Goal: Information Seeking & Learning: Learn about a topic

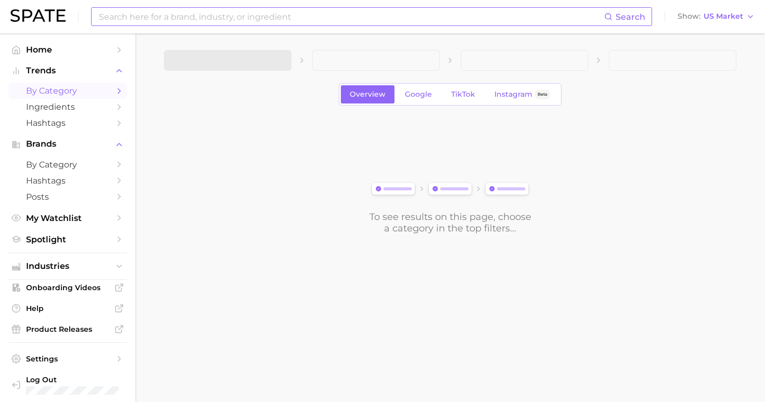
click at [214, 16] on input at bounding box center [351, 17] width 507 height 18
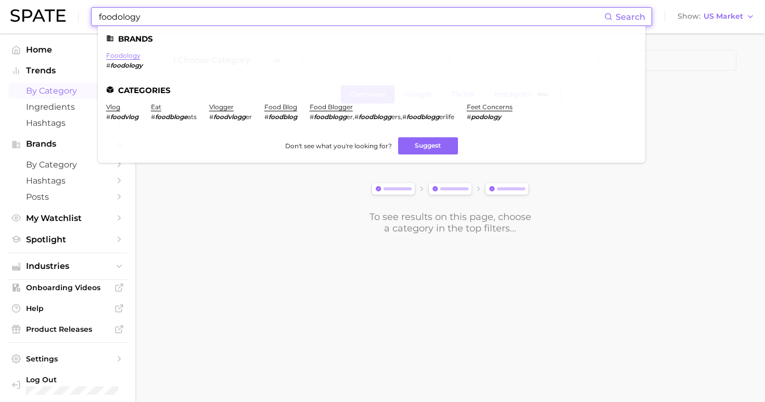
type input "foodology"
click at [122, 57] on link "foodology" at bounding box center [123, 56] width 34 height 8
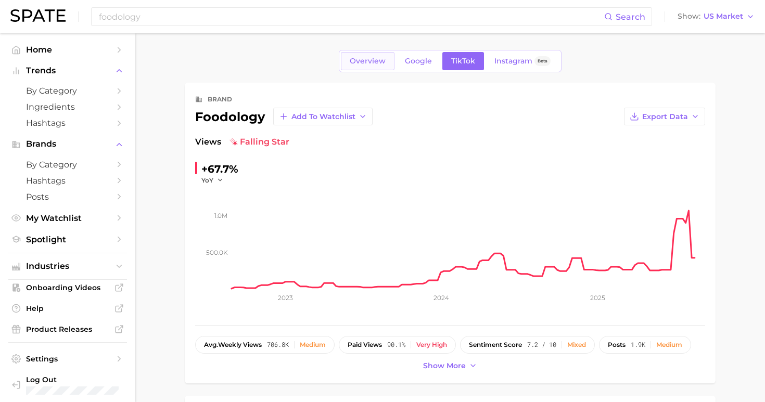
click at [372, 64] on span "Overview" at bounding box center [368, 61] width 36 height 9
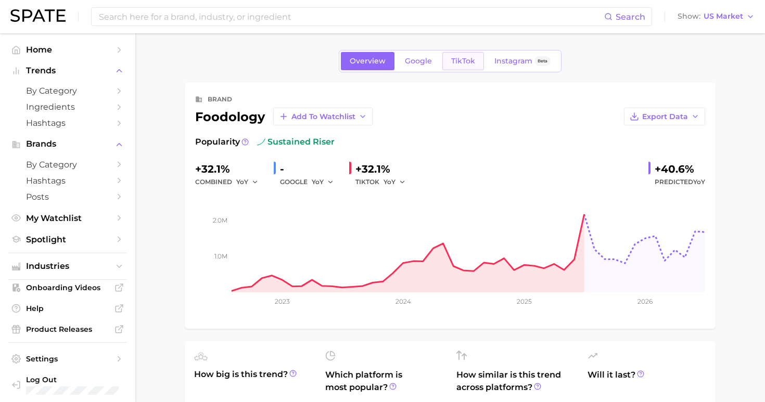
click at [464, 59] on span "TikTok" at bounding box center [463, 61] width 24 height 9
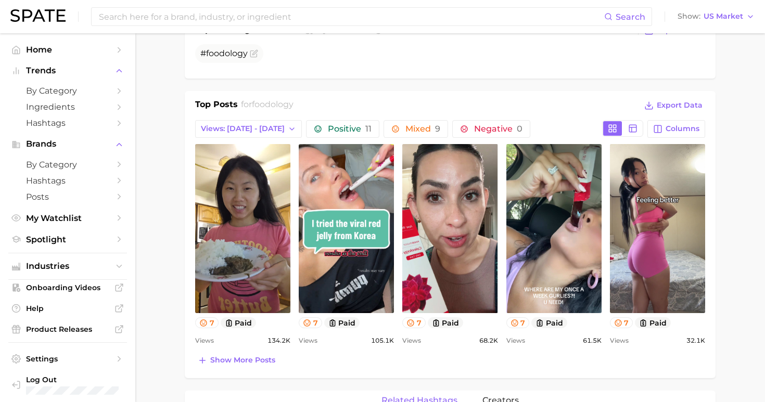
scroll to position [382, 0]
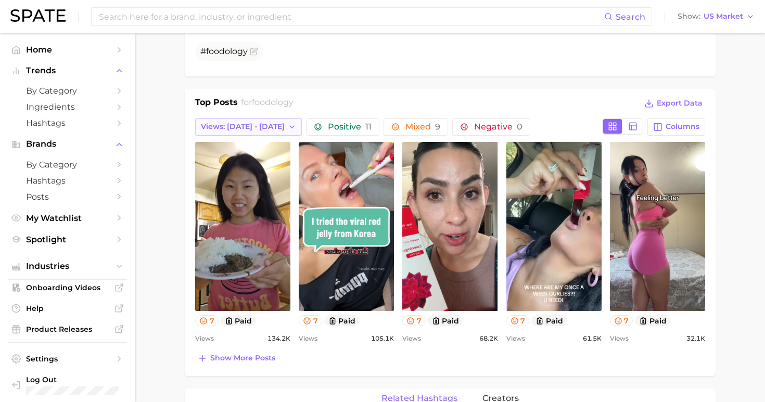
click at [256, 129] on span "Views: [DATE] - [DATE]" at bounding box center [243, 126] width 84 height 9
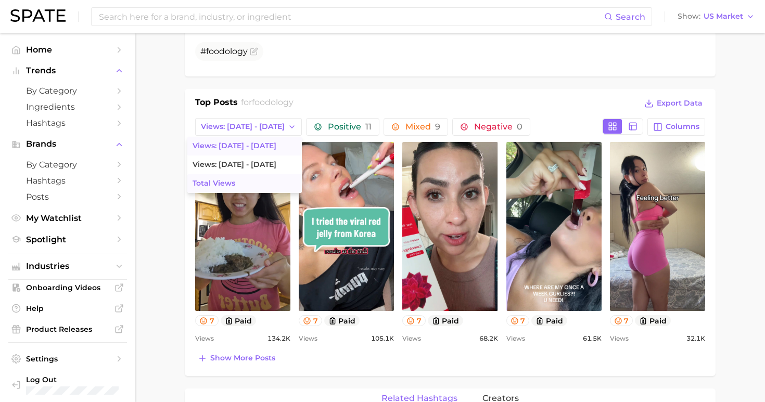
click at [249, 181] on button "Total Views" at bounding box center [244, 183] width 115 height 19
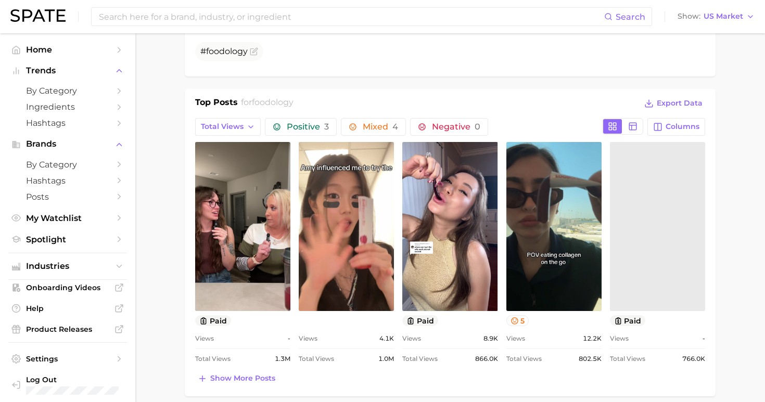
scroll to position [0, 0]
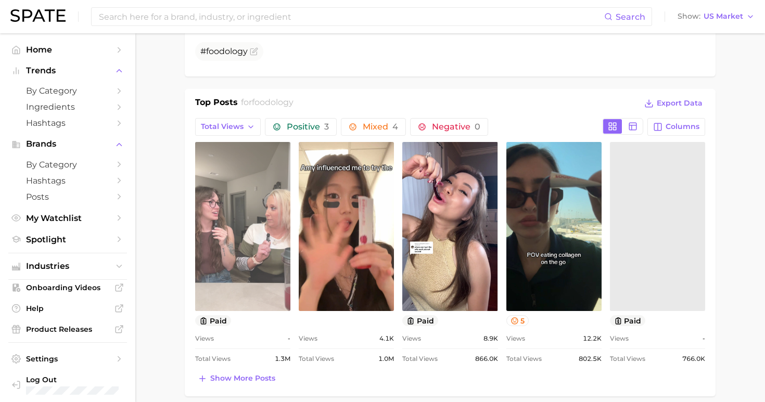
click at [259, 263] on link "view post on TikTok" at bounding box center [242, 226] width 95 height 169
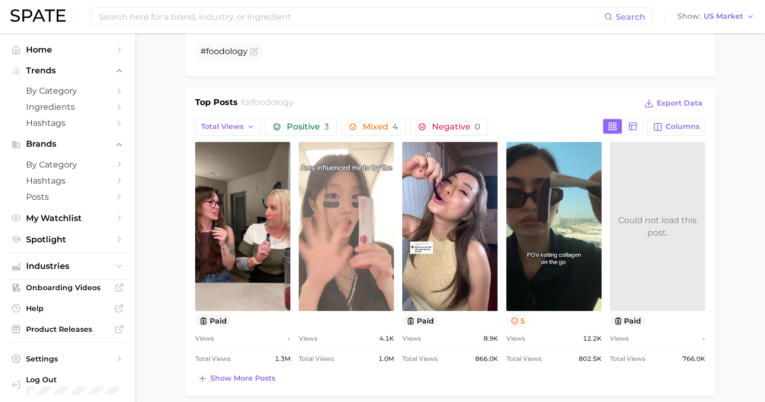
click at [322, 217] on link "view post on TikTok" at bounding box center [346, 226] width 95 height 169
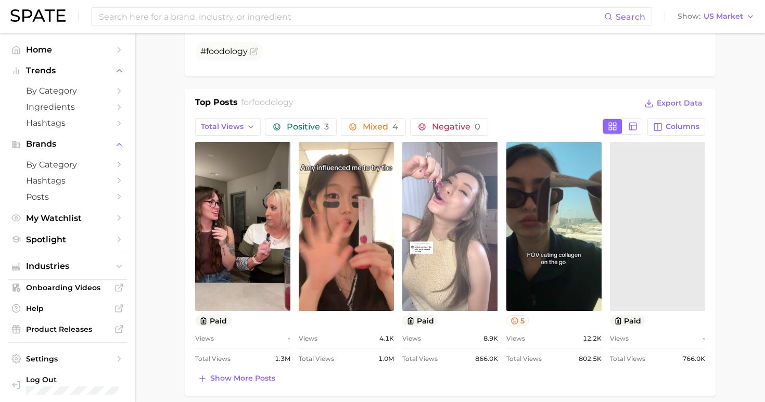
click at [445, 213] on link "view post on TikTok" at bounding box center [449, 226] width 95 height 169
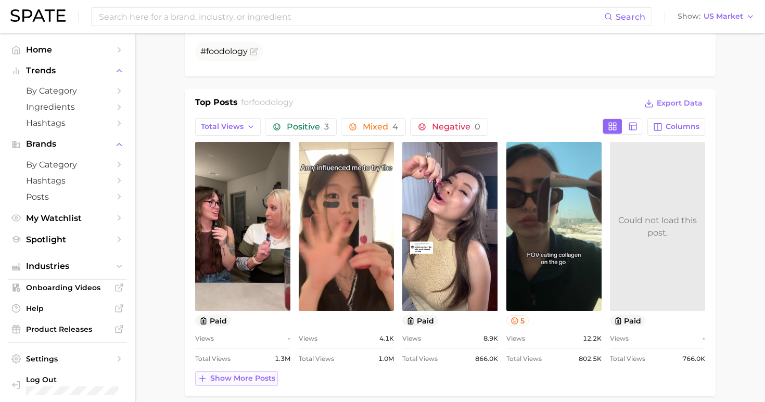
click at [256, 379] on span "Show more posts" at bounding box center [242, 378] width 65 height 9
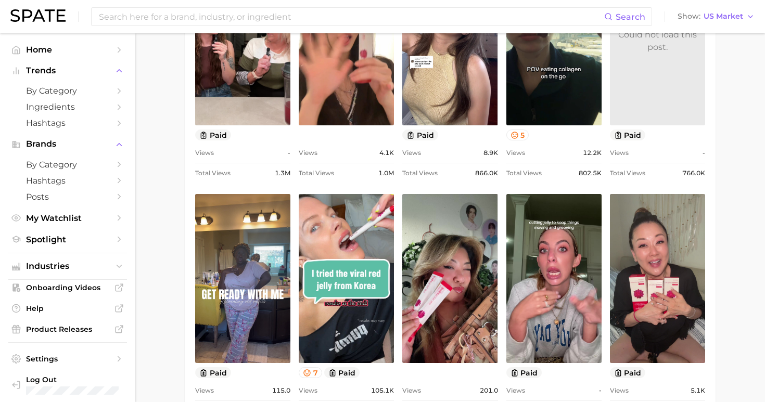
scroll to position [569, 0]
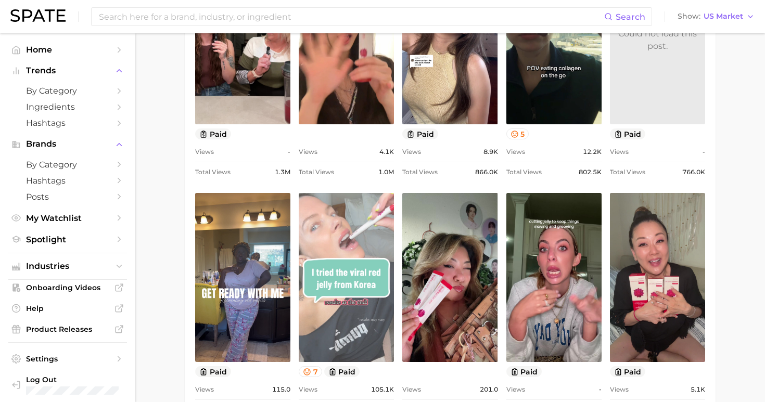
click at [327, 298] on link "view post on TikTok" at bounding box center [346, 277] width 95 height 169
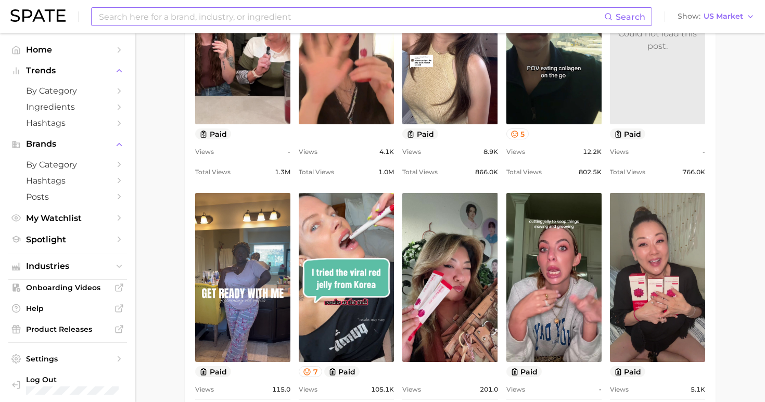
click at [279, 14] on input at bounding box center [351, 17] width 507 height 18
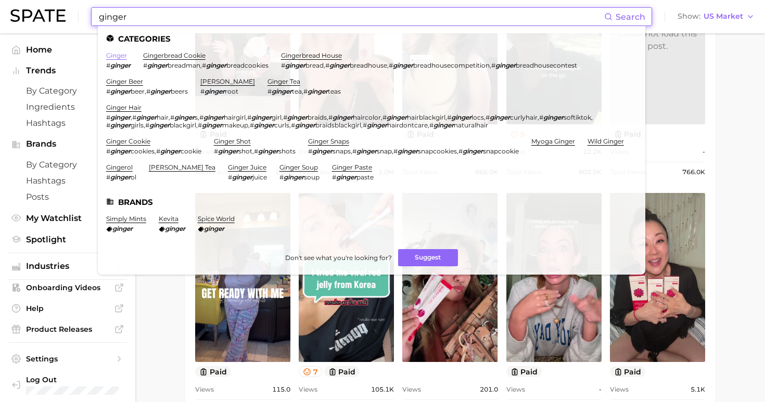
type input "ginger"
click at [113, 57] on link "ginger" at bounding box center [116, 56] width 21 height 8
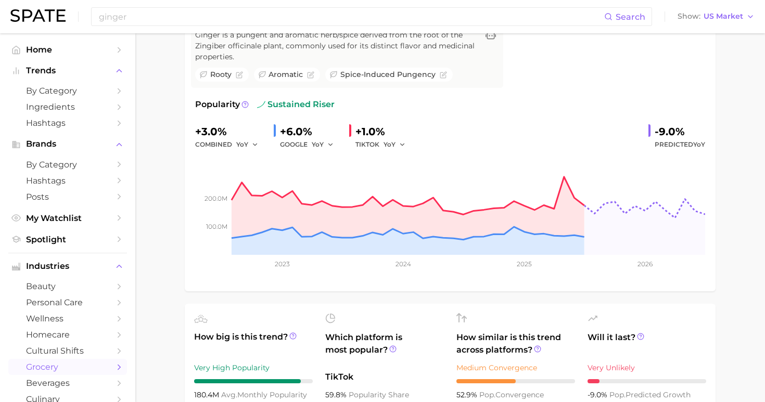
scroll to position [125, 0]
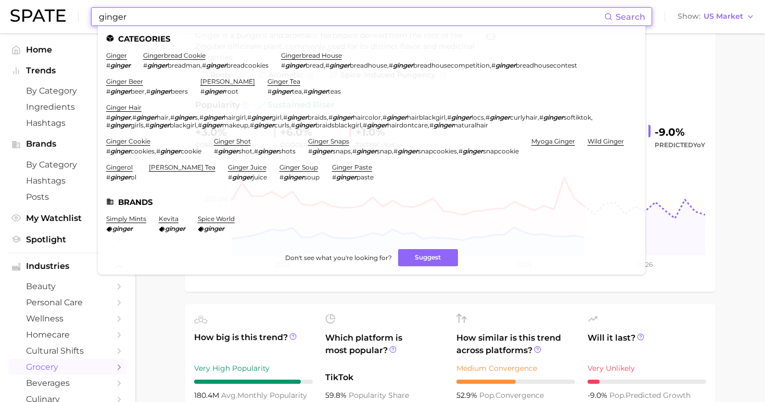
drag, startPoint x: 265, startPoint y: 14, endPoint x: 50, endPoint y: 13, distance: 215.0
click at [50, 13] on div "ginger Search Categories ginger # ginger gingerbread cookie # ginger breadman ,…" at bounding box center [382, 16] width 744 height 33
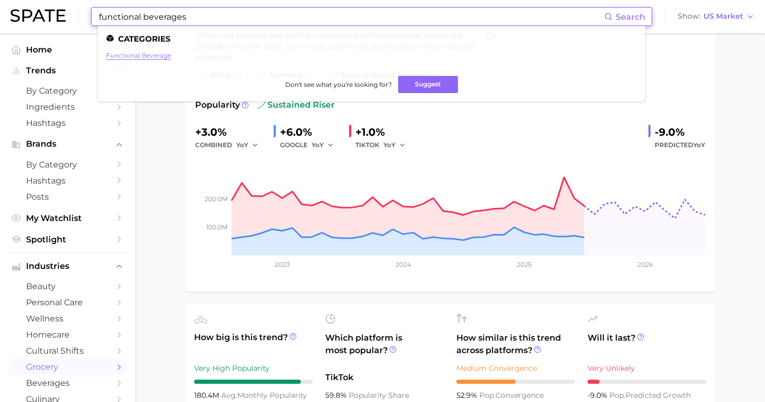
type input "functional beverages"
click at [148, 57] on link "functional beverage" at bounding box center [138, 56] width 65 height 8
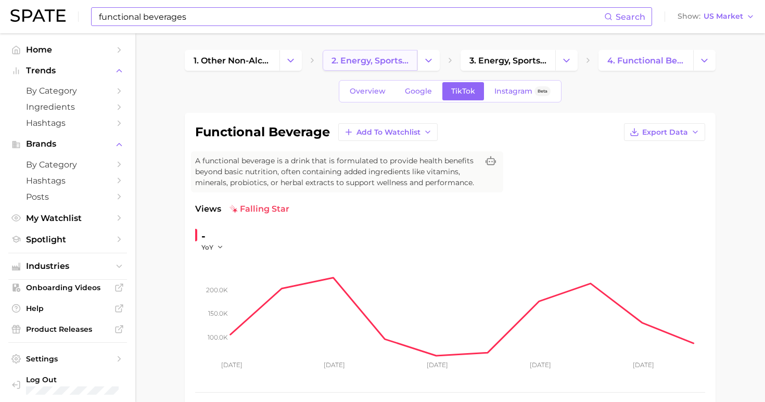
click at [363, 64] on span "2. energy, sports & functional drinks" at bounding box center [370, 61] width 77 height 10
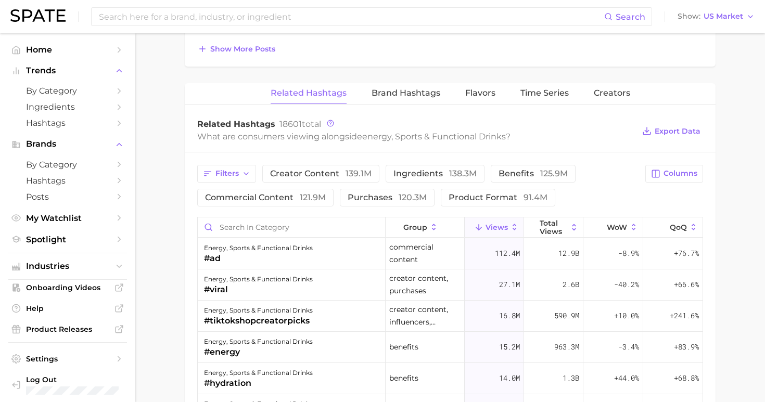
scroll to position [667, 0]
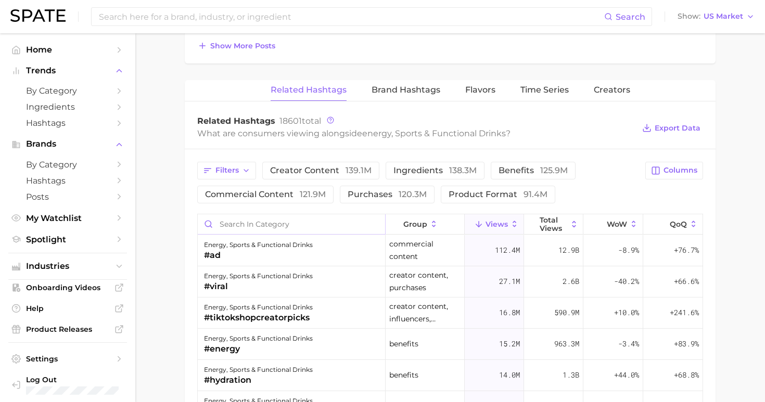
click at [350, 225] on input "Search in category" at bounding box center [291, 224] width 187 height 20
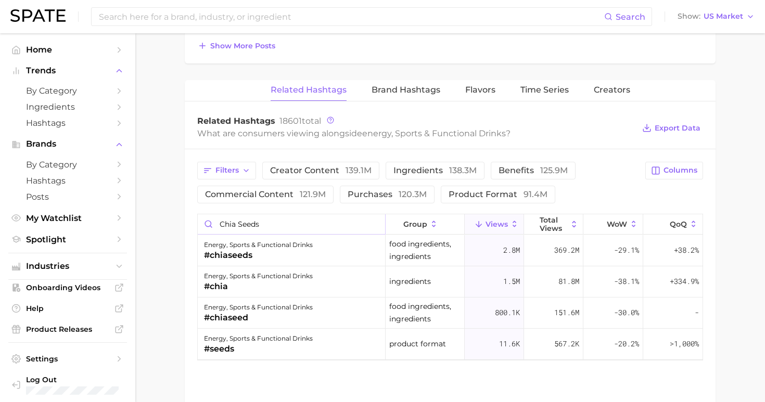
type input "chia seeds"
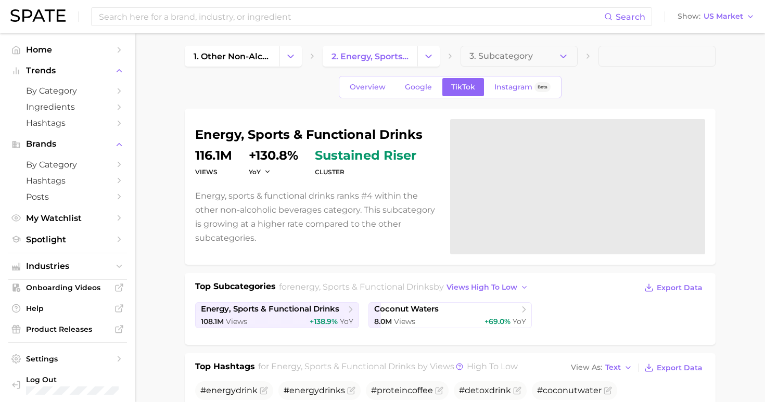
scroll to position [2, 0]
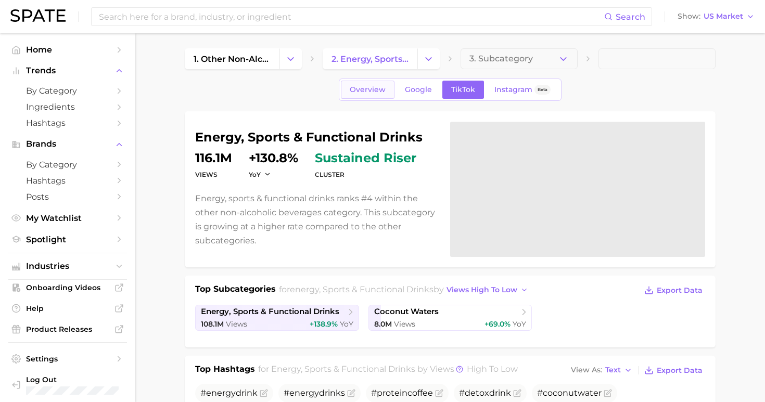
click at [371, 86] on span "Overview" at bounding box center [368, 89] width 36 height 9
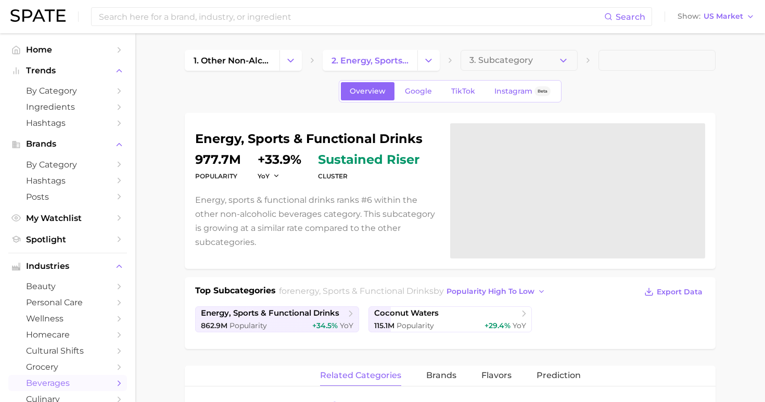
click at [602, 90] on div "Overview Google TikTok Instagram Beta" at bounding box center [450, 91] width 531 height 22
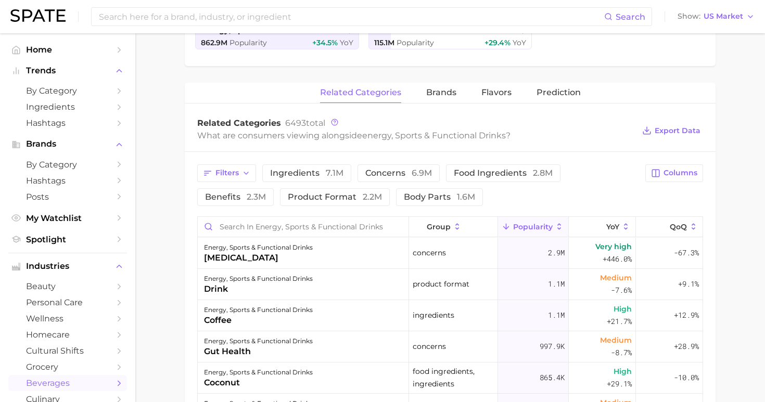
scroll to position [285, 0]
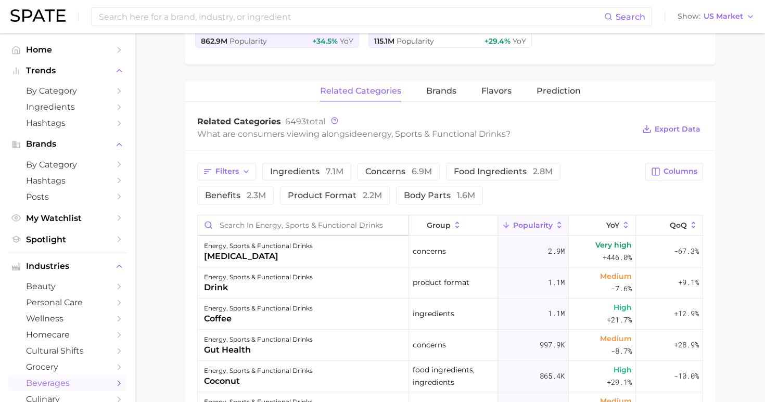
click at [338, 230] on input "Search in energy, sports & functional drinks" at bounding box center [303, 226] width 211 height 20
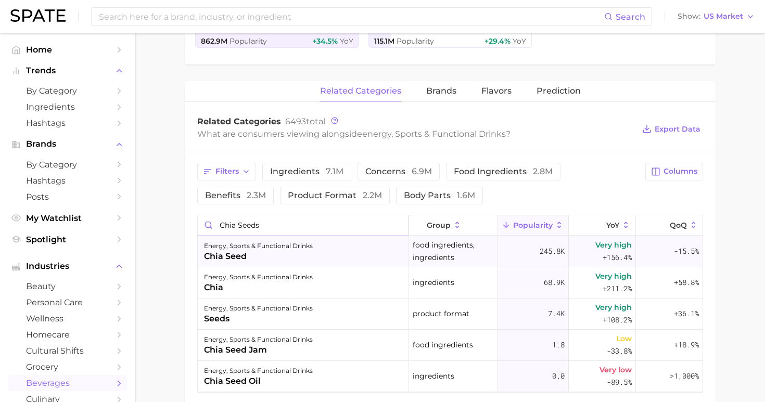
type input "chia seeds"
click at [345, 257] on div "energy, sports & functional drinks chia seed" at bounding box center [303, 251] width 211 height 31
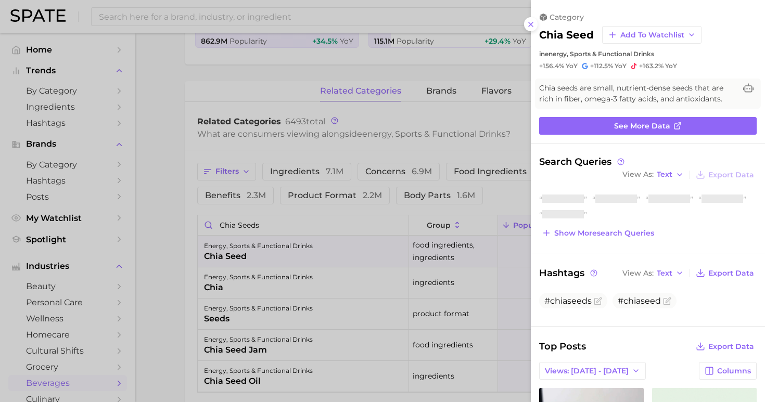
scroll to position [0, 0]
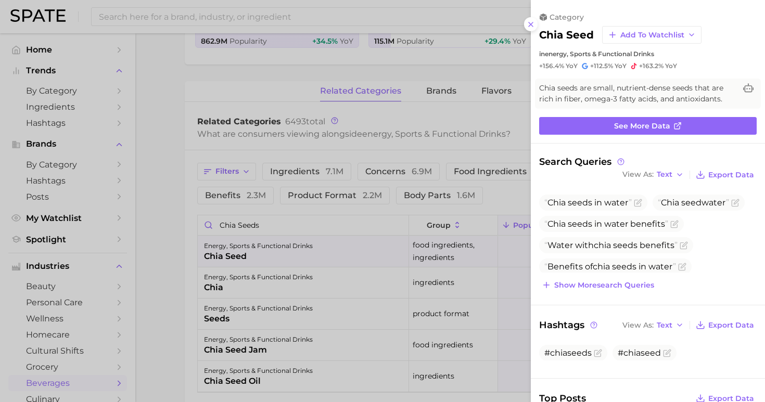
click at [151, 212] on div at bounding box center [382, 201] width 765 height 402
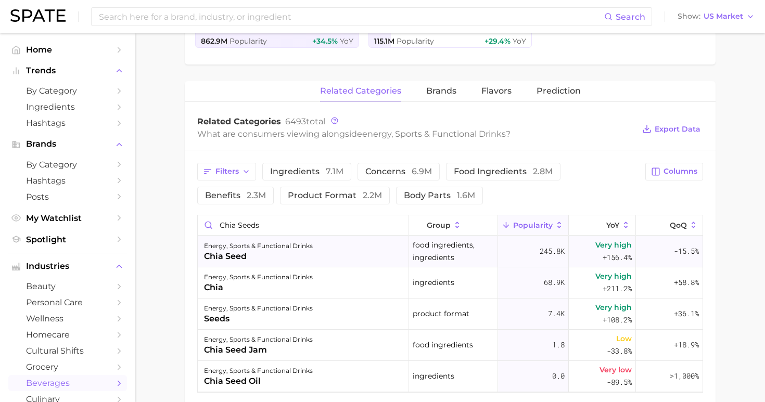
click at [334, 257] on div "energy, sports & functional drinks chia seed" at bounding box center [303, 251] width 211 height 31
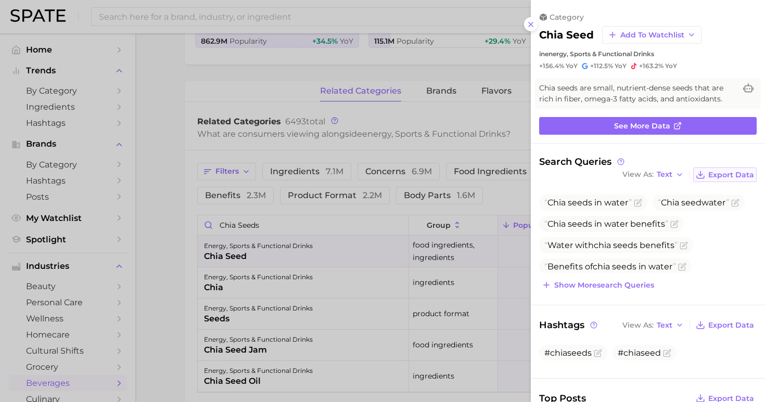
click at [734, 171] on span "Export Data" at bounding box center [731, 175] width 46 height 9
